Goal: Obtain resource: Obtain resource

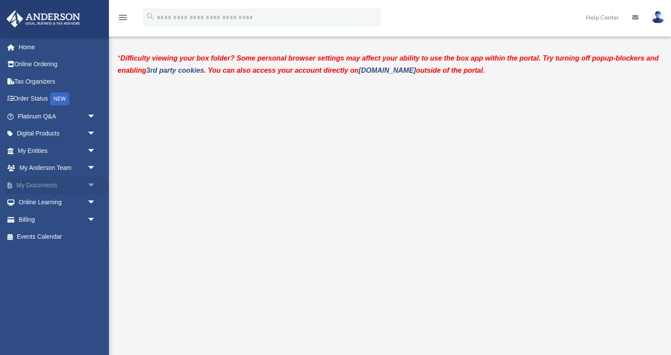
click at [36, 186] on link "My Documents arrow_drop_down" at bounding box center [57, 184] width 103 height 17
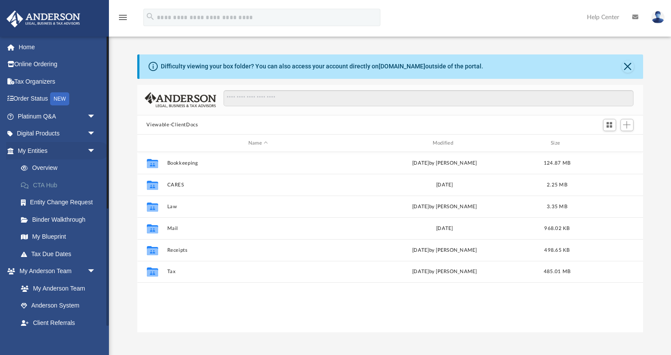
scroll to position [197, 505]
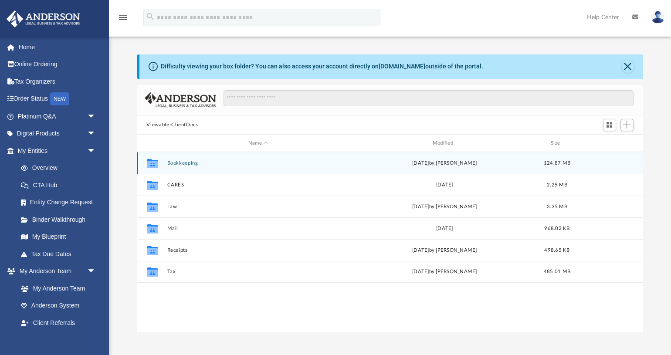
click at [185, 161] on button "Bookkeeping" at bounding box center [258, 163] width 183 height 6
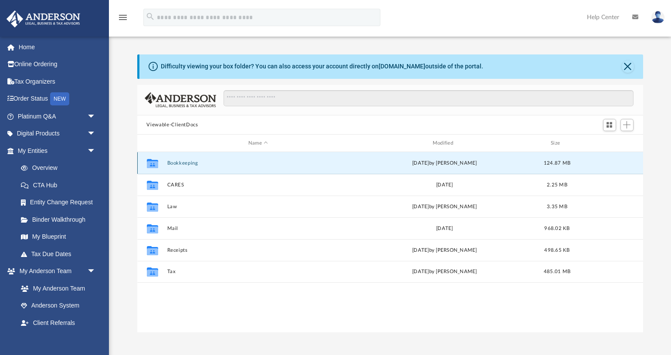
click at [185, 161] on button "Bookkeeping" at bounding box center [258, 163] width 183 height 6
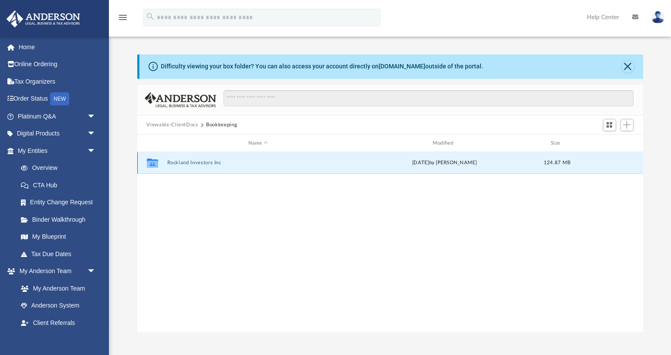
click at [186, 162] on button "Rockland Investors Inc" at bounding box center [258, 163] width 183 height 6
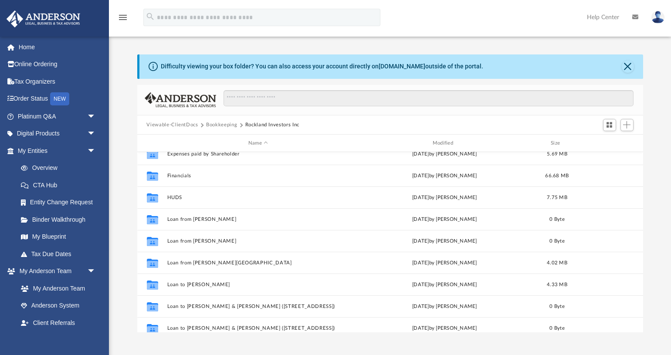
scroll to position [0, 0]
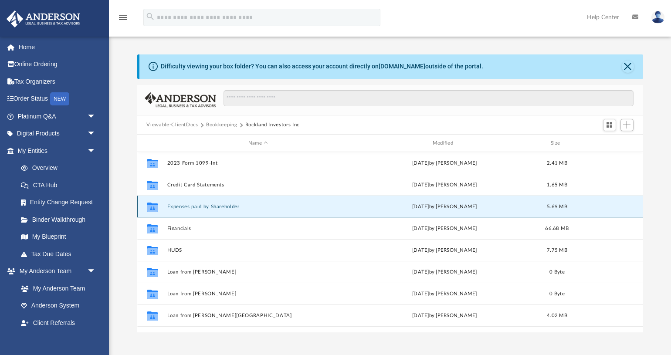
click at [220, 209] on button "Expenses paid by Shareholder" at bounding box center [258, 207] width 183 height 6
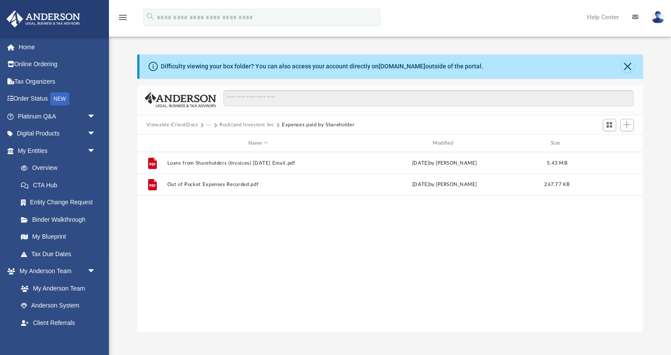
click at [247, 125] on button "Rockland Investors Inc" at bounding box center [247, 125] width 54 height 8
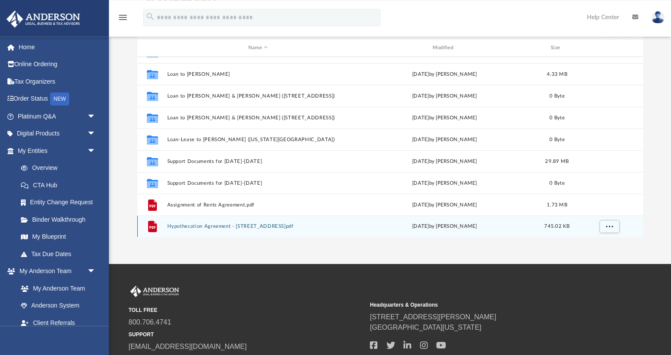
scroll to position [96, 0]
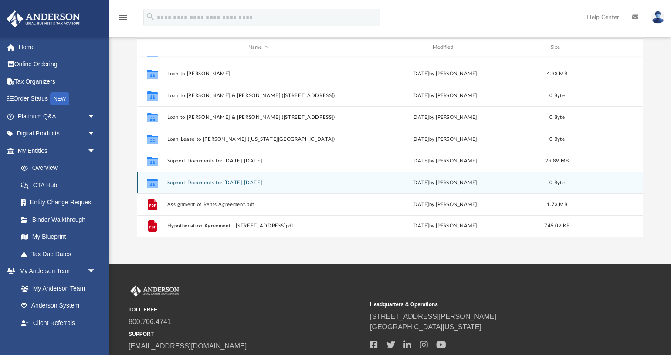
click at [214, 182] on button "Support Documents for Oct 2024-Sept 2025" at bounding box center [258, 183] width 183 height 6
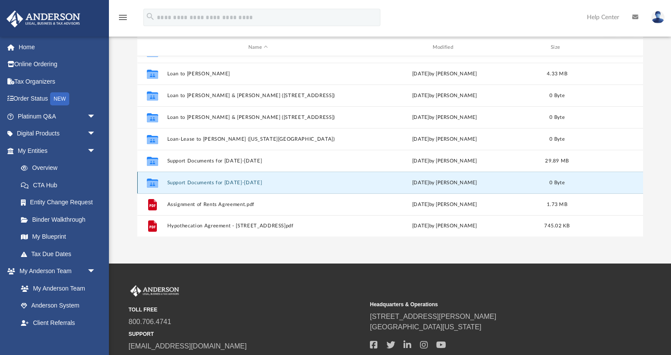
click at [215, 182] on button "Support Documents for Oct 2024-Sept 2025" at bounding box center [258, 183] width 183 height 6
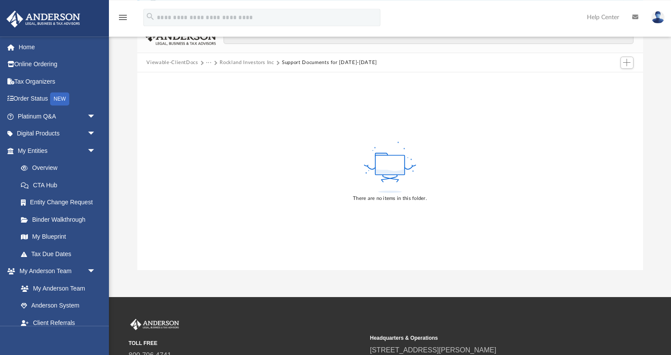
scroll to position [0, 0]
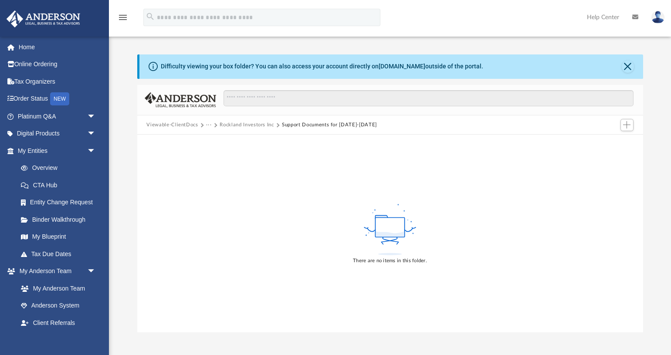
click at [232, 126] on button "Rockland Investors Inc" at bounding box center [247, 125] width 54 height 8
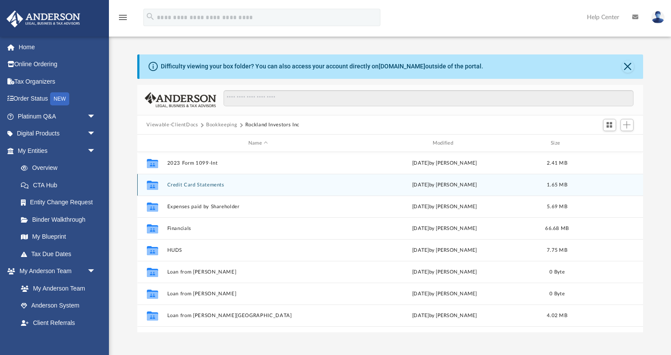
scroll to position [197, 505]
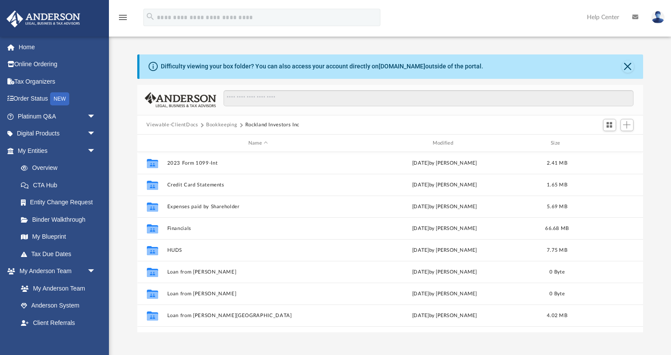
click at [647, 107] on div "Difficulty viewing your box folder? You can also access your account directly o…" at bounding box center [390, 193] width 562 height 278
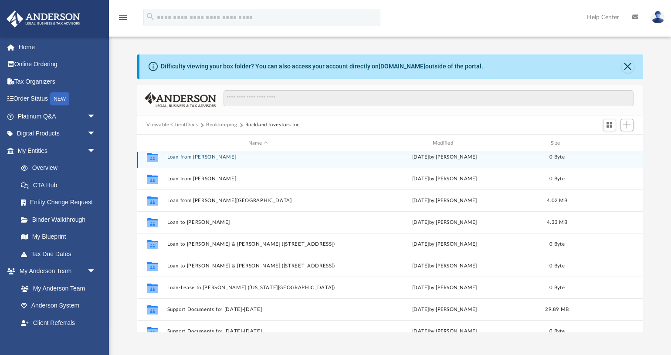
scroll to position [168, 0]
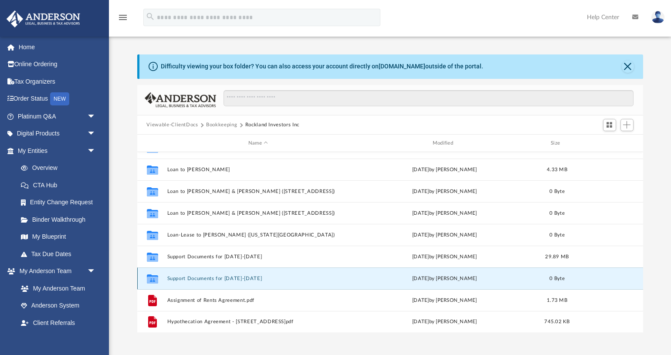
click at [249, 278] on button "Support Documents for Oct 2024-Sept 2025" at bounding box center [258, 279] width 183 height 6
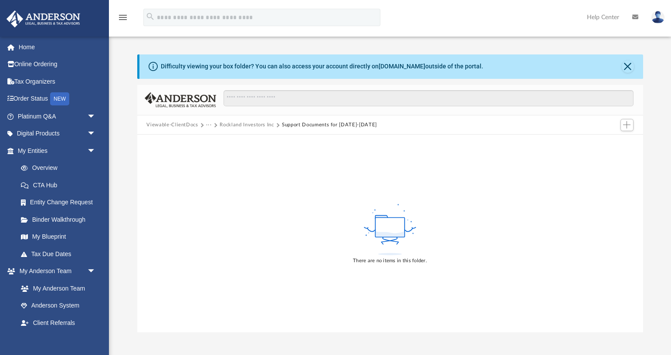
click at [240, 124] on button "Rockland Investors Inc" at bounding box center [247, 125] width 54 height 8
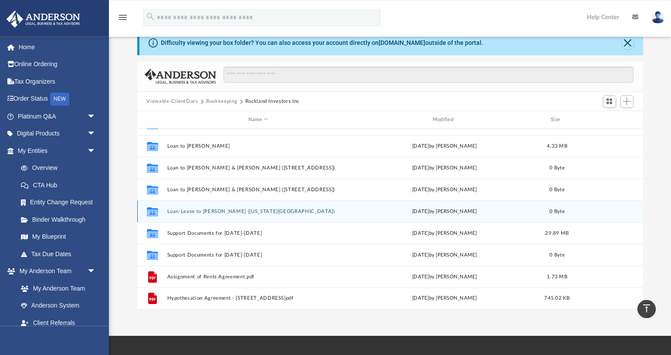
scroll to position [0, 0]
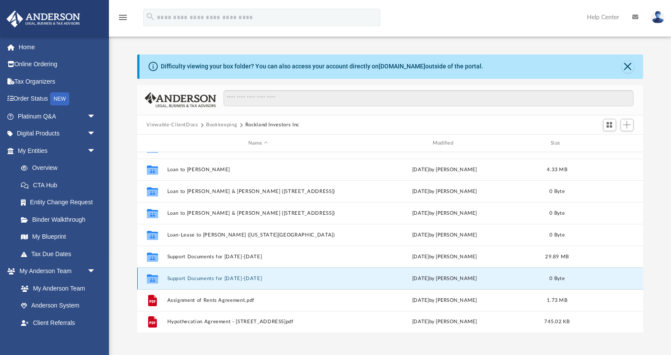
click at [199, 276] on button "Support Documents for Oct 2024-Sept 2025" at bounding box center [258, 279] width 183 height 6
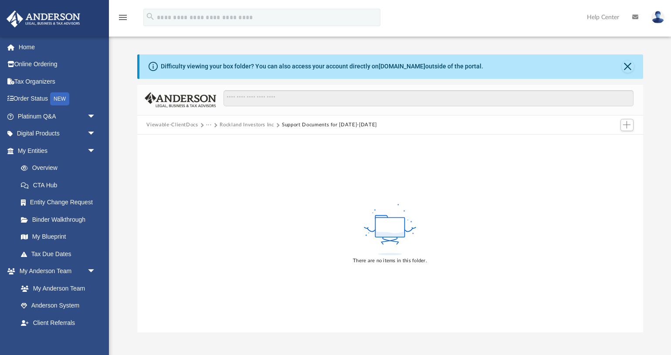
click at [229, 126] on button "Rockland Investors Inc" at bounding box center [247, 125] width 54 height 8
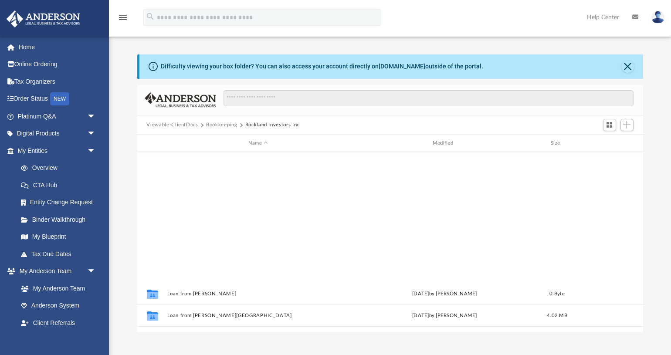
scroll to position [168, 0]
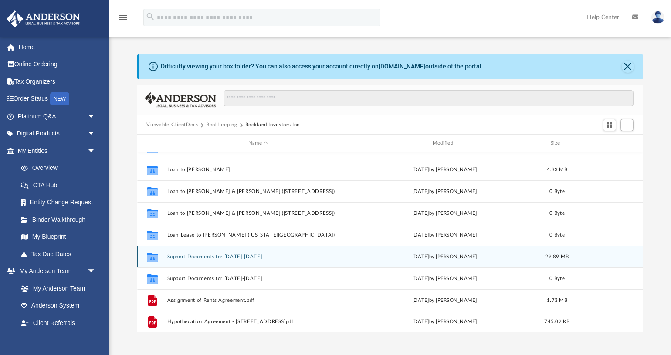
click at [219, 256] on button "Support Documents for Oct 2022-Sept 2023" at bounding box center [258, 257] width 183 height 6
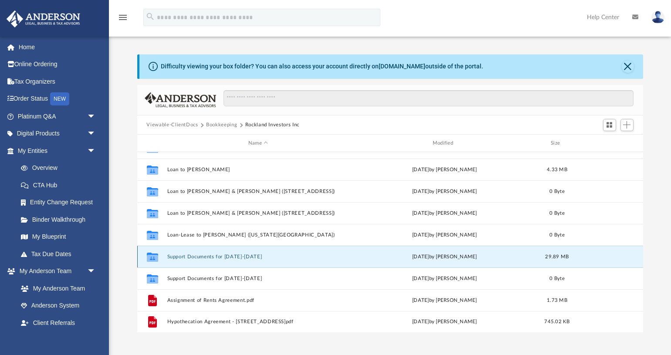
click at [219, 256] on button "Support Documents for Oct 2022-Sept 2023" at bounding box center [258, 257] width 183 height 6
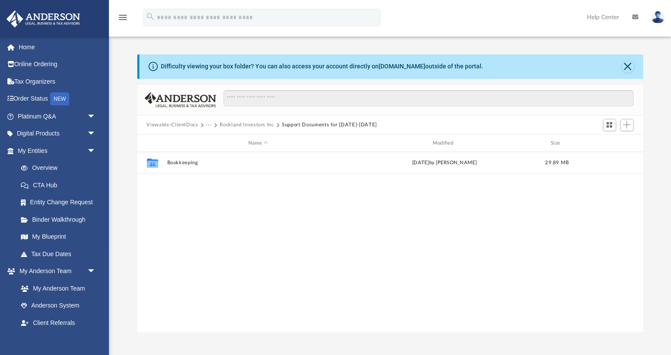
scroll to position [0, 0]
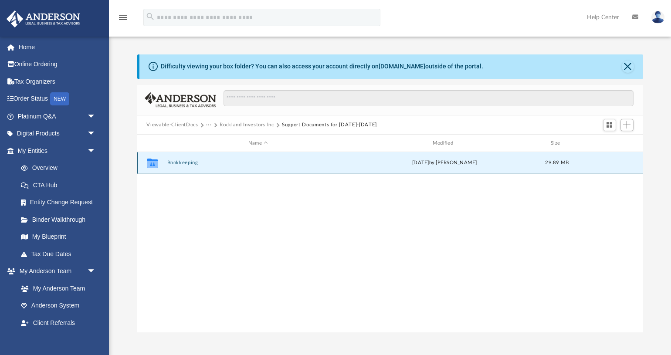
click at [179, 163] on button "Bookkeeping" at bounding box center [258, 163] width 183 height 6
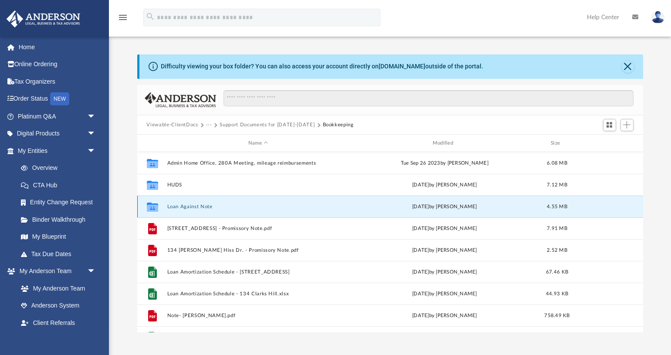
click at [201, 205] on button "Loan Against Note" at bounding box center [258, 207] width 183 height 6
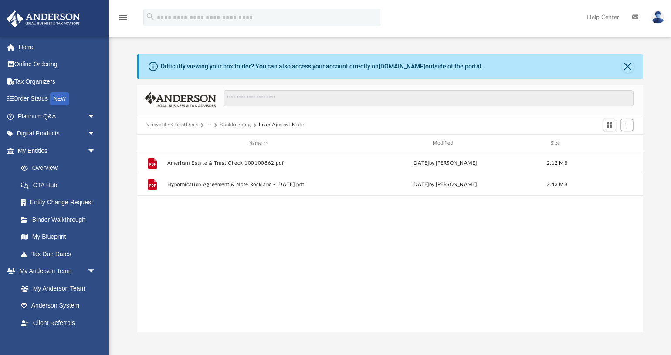
click at [230, 125] on button "Bookkeeping" at bounding box center [235, 125] width 31 height 8
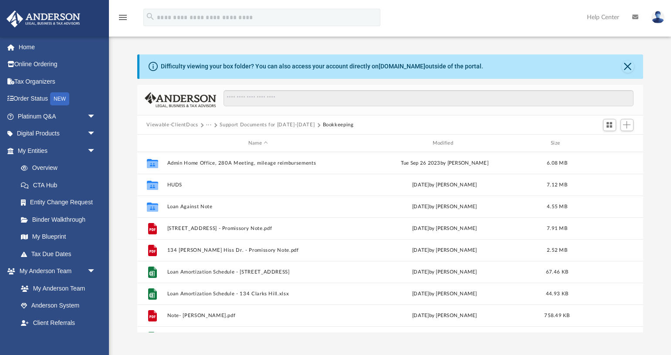
click at [243, 124] on button "Support Documents for Oct 2022-Sept 2023" at bounding box center [267, 125] width 95 height 8
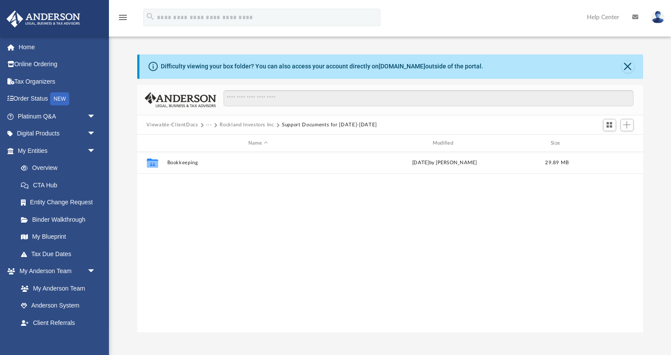
click at [243, 124] on button "Rockland Investors Inc" at bounding box center [247, 125] width 54 height 8
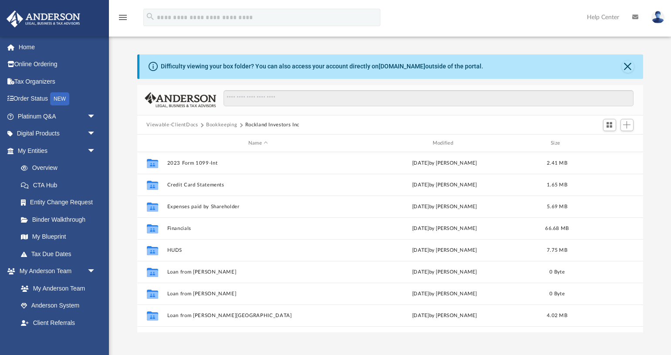
click at [224, 122] on button "Bookkeeping" at bounding box center [221, 125] width 31 height 8
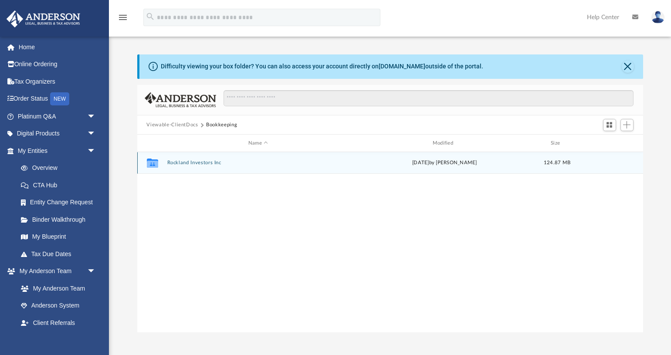
click at [207, 162] on button "Rockland Investors Inc" at bounding box center [258, 163] width 183 height 6
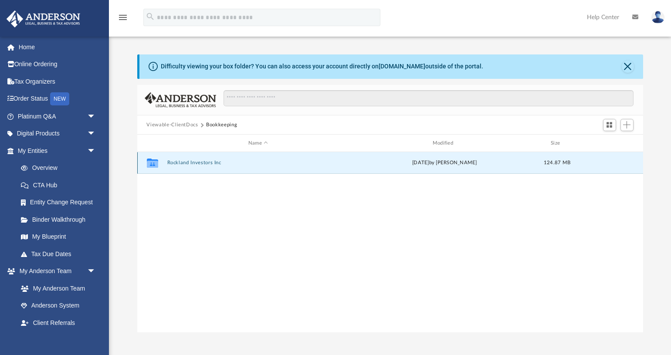
click at [207, 162] on button "Rockland Investors Inc" at bounding box center [258, 163] width 183 height 6
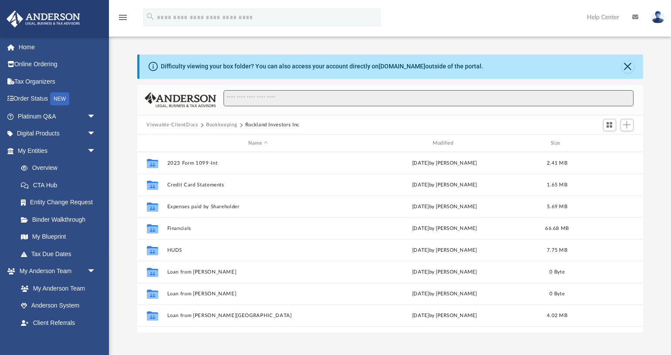
click at [301, 101] on input "Search files and folders" at bounding box center [427, 98] width 409 height 17
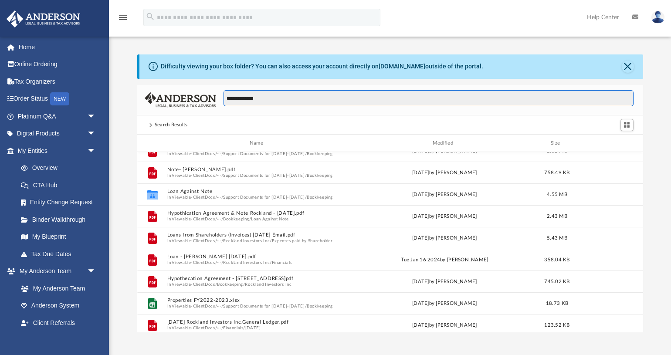
scroll to position [13, 0]
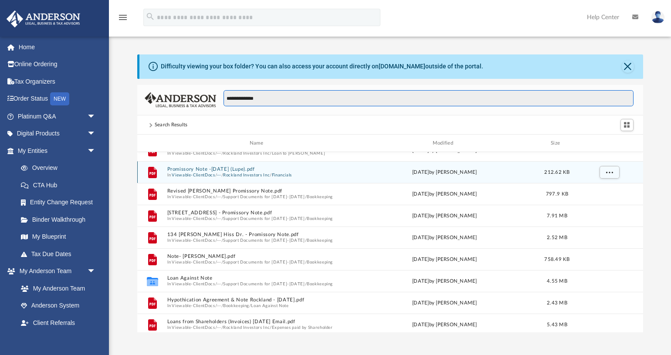
type input "**********"
click at [242, 174] on button "Rockland Investors Inc" at bounding box center [246, 175] width 47 height 6
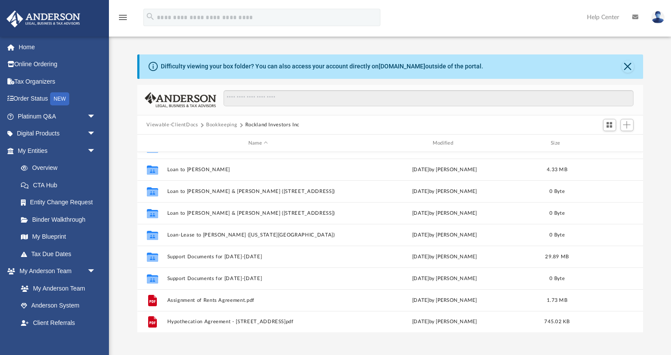
scroll to position [0, 0]
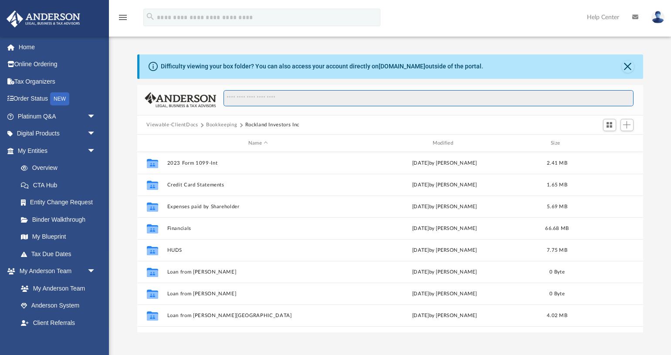
click at [249, 99] on input "Search files and folders" at bounding box center [427, 98] width 409 height 17
type input "*"
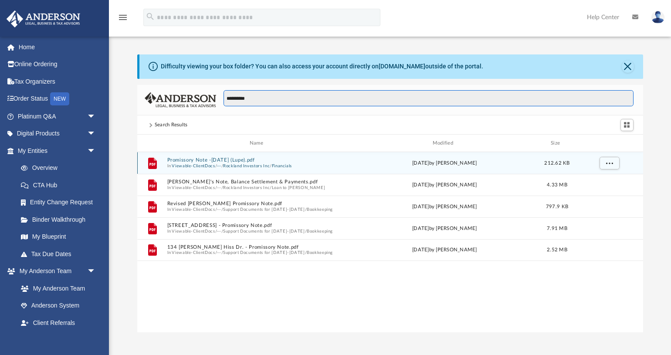
type input "**********"
click at [250, 166] on button "Rockland Investors Inc" at bounding box center [246, 166] width 47 height 6
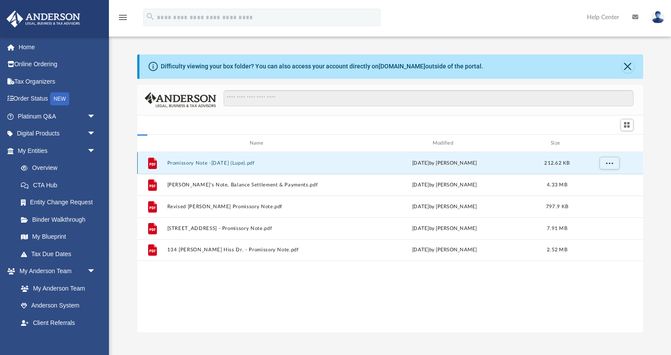
click at [250, 166] on button "Promissory Note -Dec2023 (Lupe).pdf" at bounding box center [258, 163] width 183 height 6
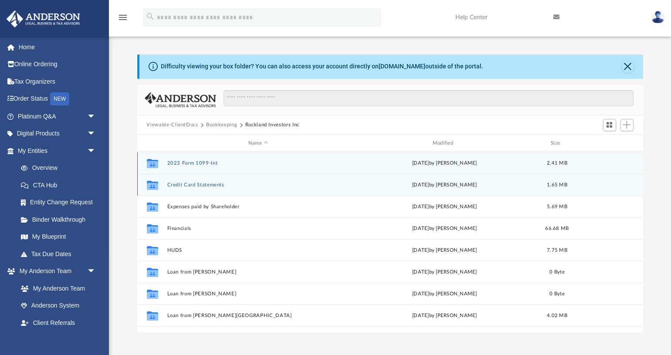
scroll to position [57, 0]
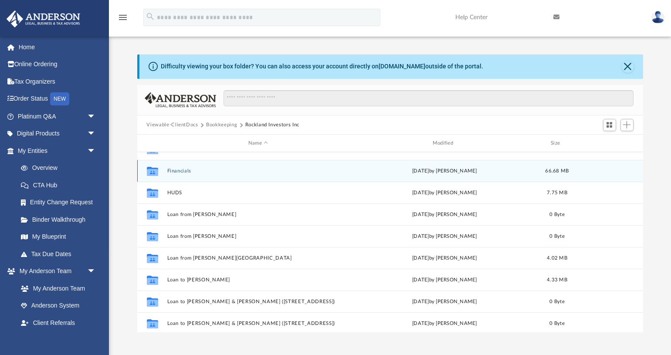
click at [193, 173] on button "Financials" at bounding box center [258, 171] width 183 height 6
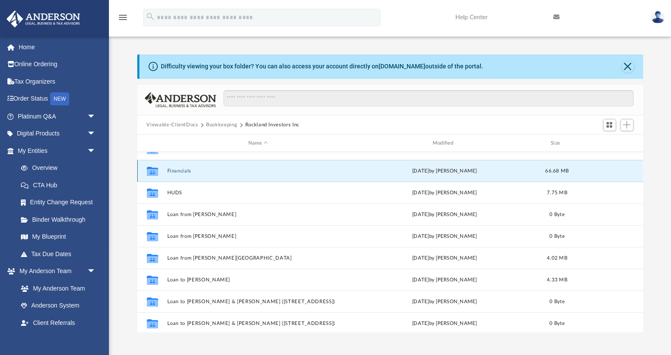
click at [193, 174] on button "Financials" at bounding box center [258, 171] width 183 height 6
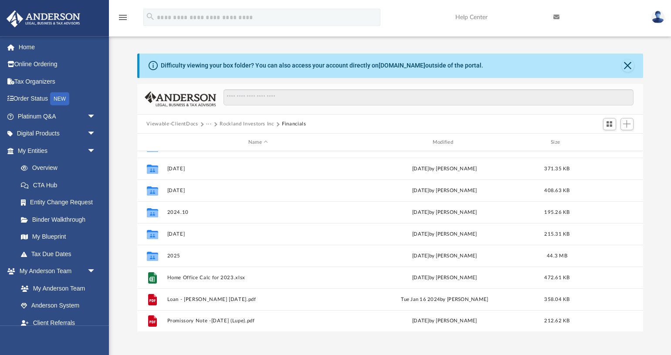
scroll to position [0, 0]
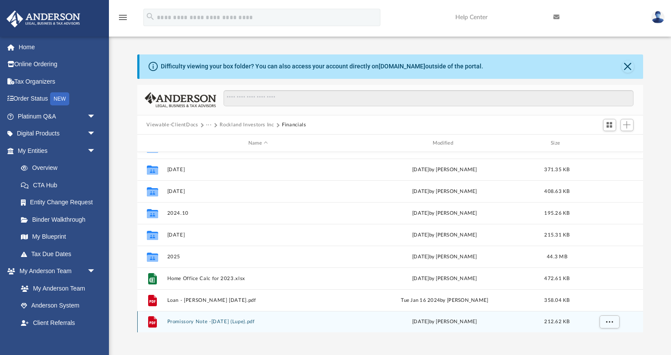
click at [212, 324] on button "Promissory Note -Dec2023 (Lupe).pdf" at bounding box center [258, 322] width 183 height 6
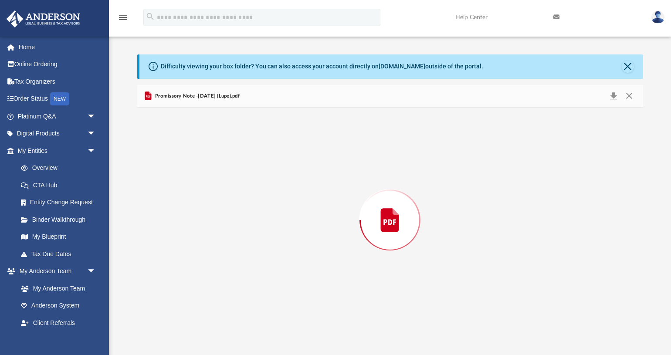
click at [212, 324] on div "Preview" at bounding box center [390, 220] width 506 height 225
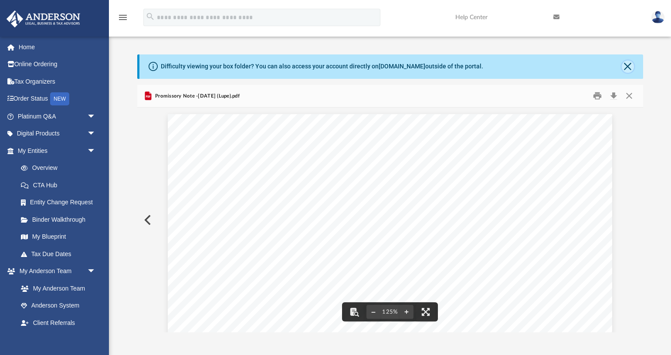
click at [630, 68] on button "Close" at bounding box center [628, 67] width 12 height 12
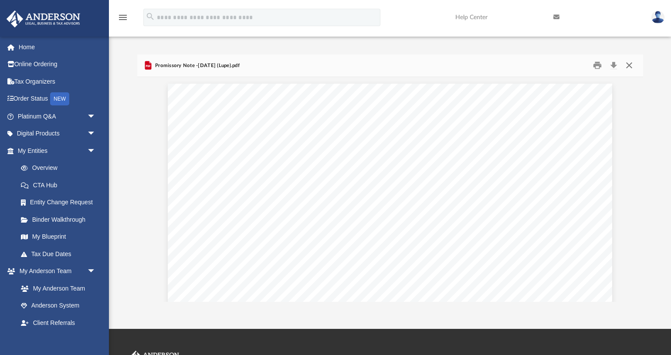
click at [631, 63] on button "Close" at bounding box center [629, 66] width 16 height 14
